Goal: Transaction & Acquisition: Purchase product/service

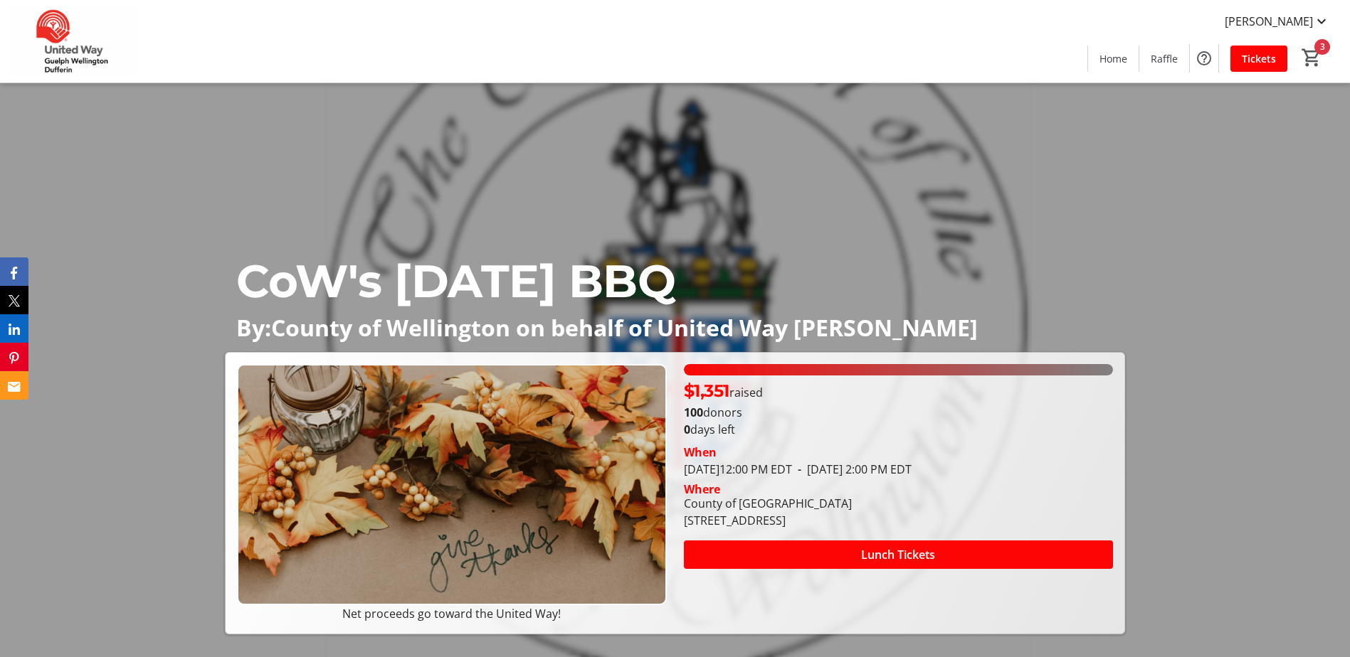
scroll to position [1352, 0]
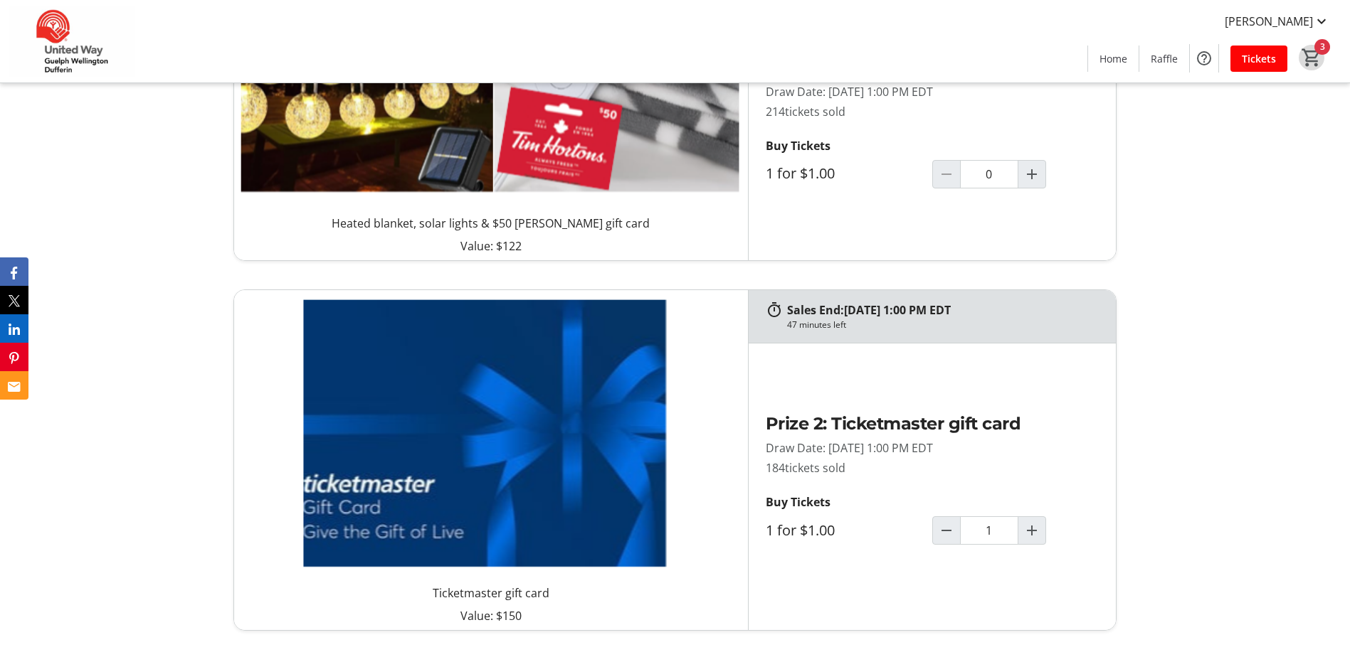
click at [1306, 54] on mat-icon "3" at bounding box center [1311, 57] width 21 height 21
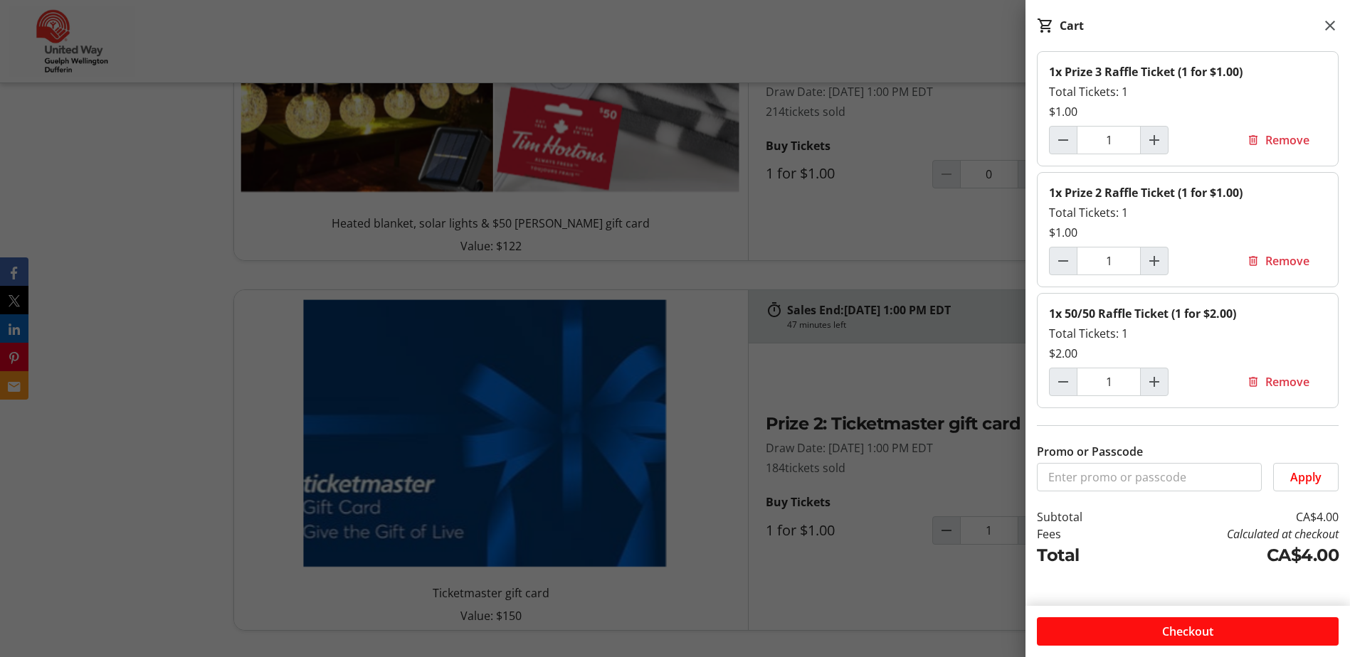
click at [1130, 636] on span at bounding box center [1188, 632] width 302 height 34
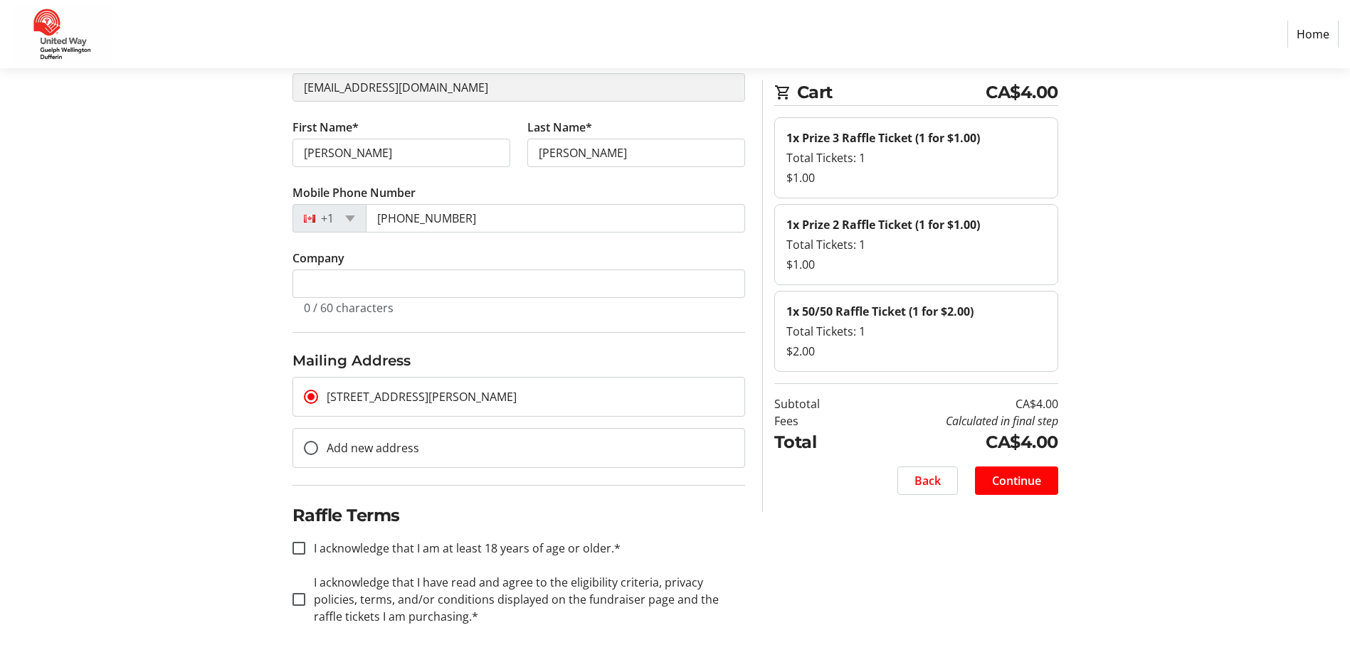
scroll to position [155, 0]
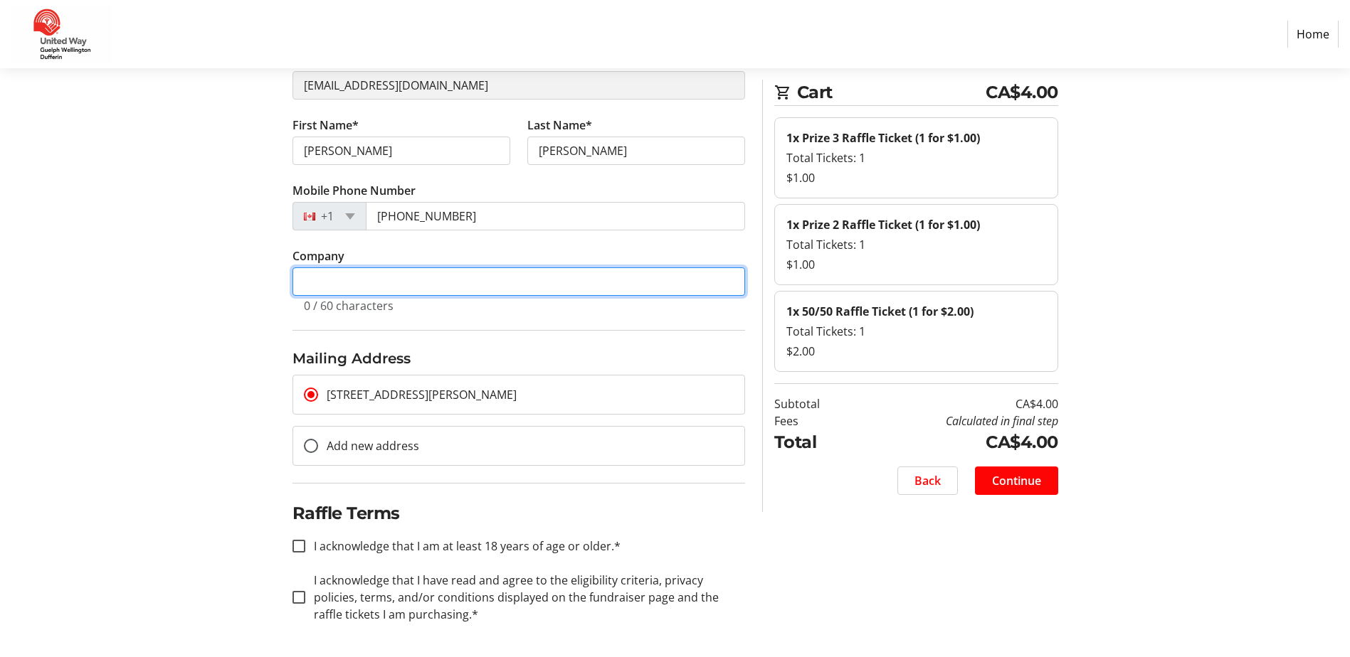
click at [405, 282] on input "Company" at bounding box center [518, 282] width 452 height 28
type input "County of [GEOGRAPHIC_DATA]"
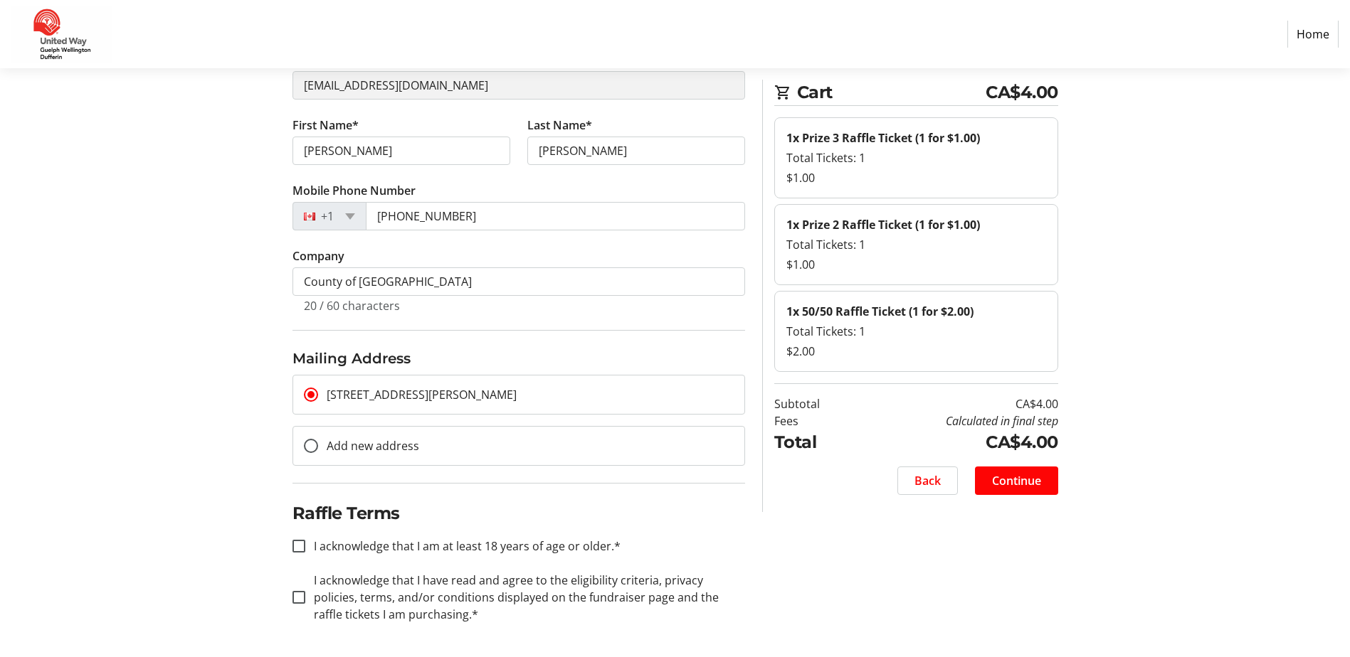
click at [240, 343] on div "Contact Information You are logged in. Log out Email Address* [EMAIL_ADDRESS][D…" at bounding box center [675, 324] width 939 height 666
click at [297, 542] on input "I acknowledge that I am at least 18 years of age or older.*" at bounding box center [298, 546] width 13 height 13
checkbox input "true"
click at [302, 597] on input "I acknowledge that I have read and agree to the eligibility criteria, privacy p…" at bounding box center [298, 597] width 13 height 13
checkbox input "true"
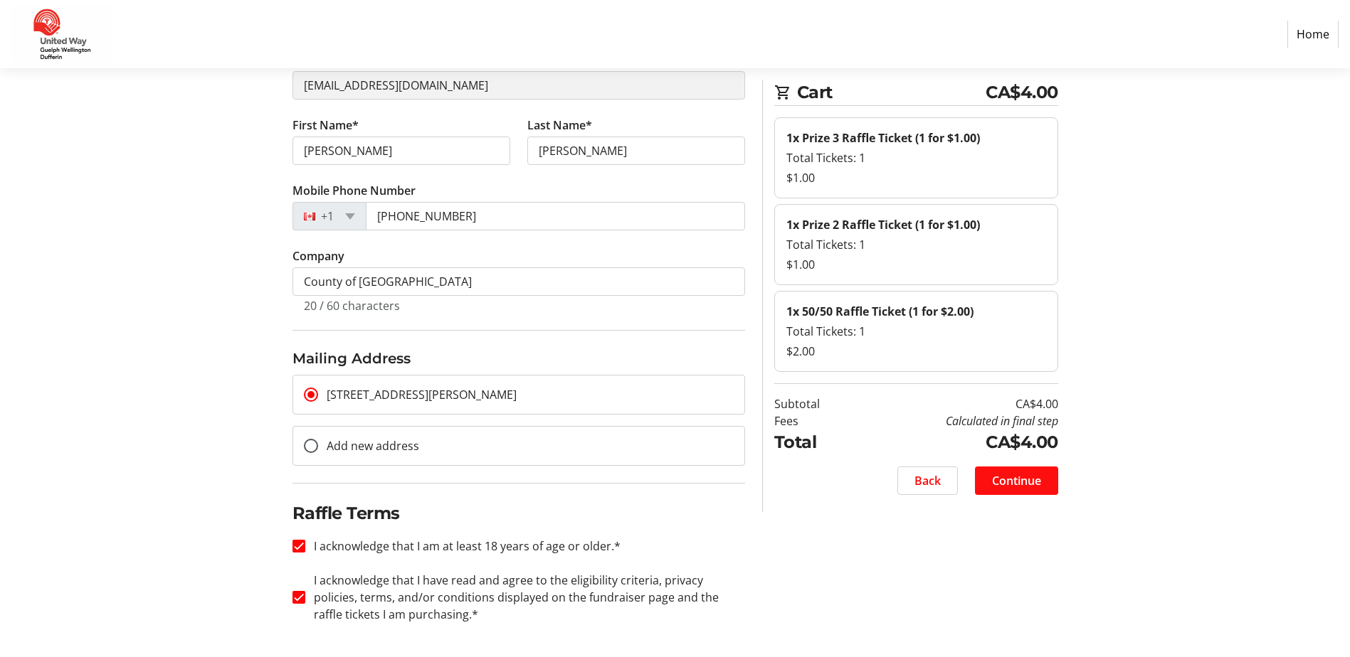
click at [1049, 478] on span at bounding box center [1016, 481] width 83 height 34
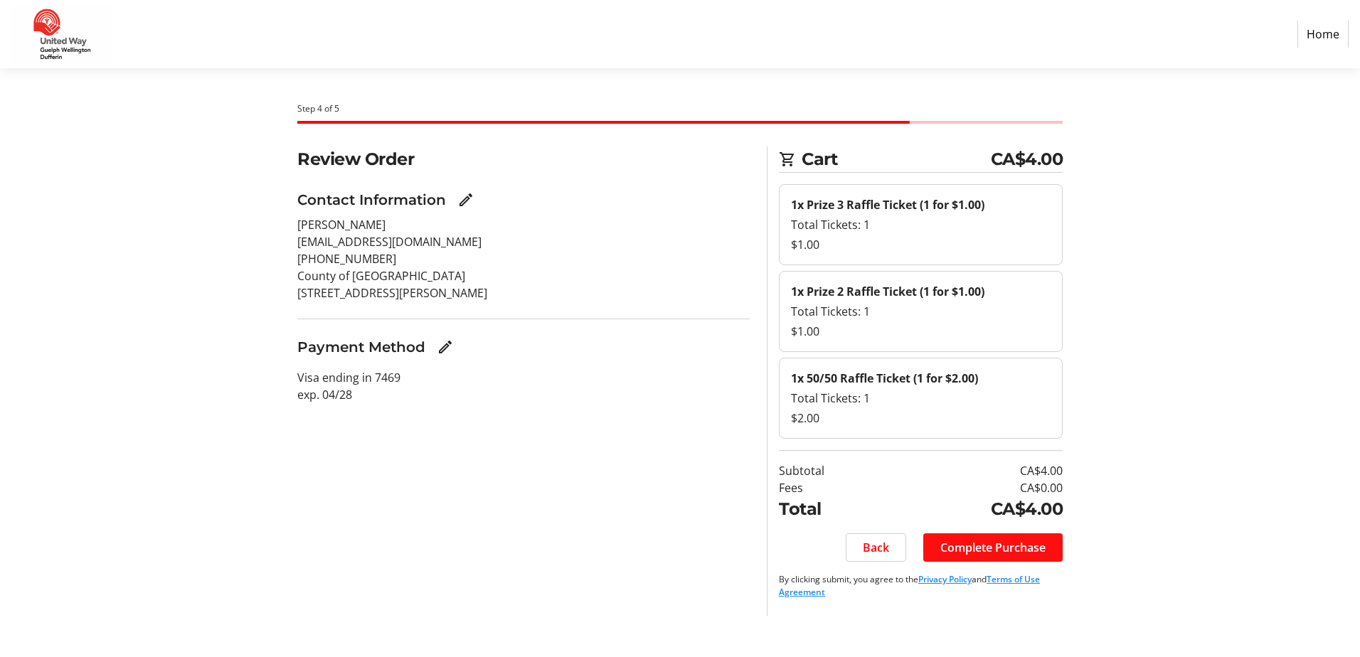
click at [959, 553] on span "Complete Purchase" at bounding box center [993, 547] width 105 height 17
